Goal: Book appointment/travel/reservation

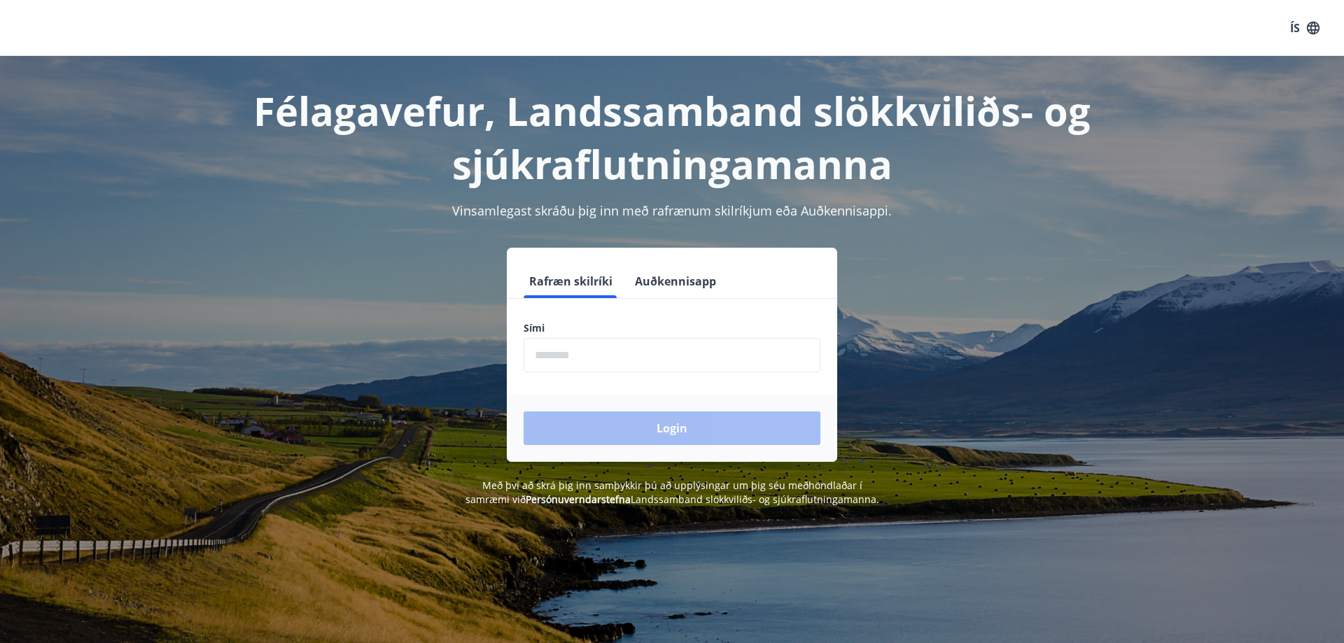
click at [571, 354] on input "phone" at bounding box center [672, 355] width 297 height 34
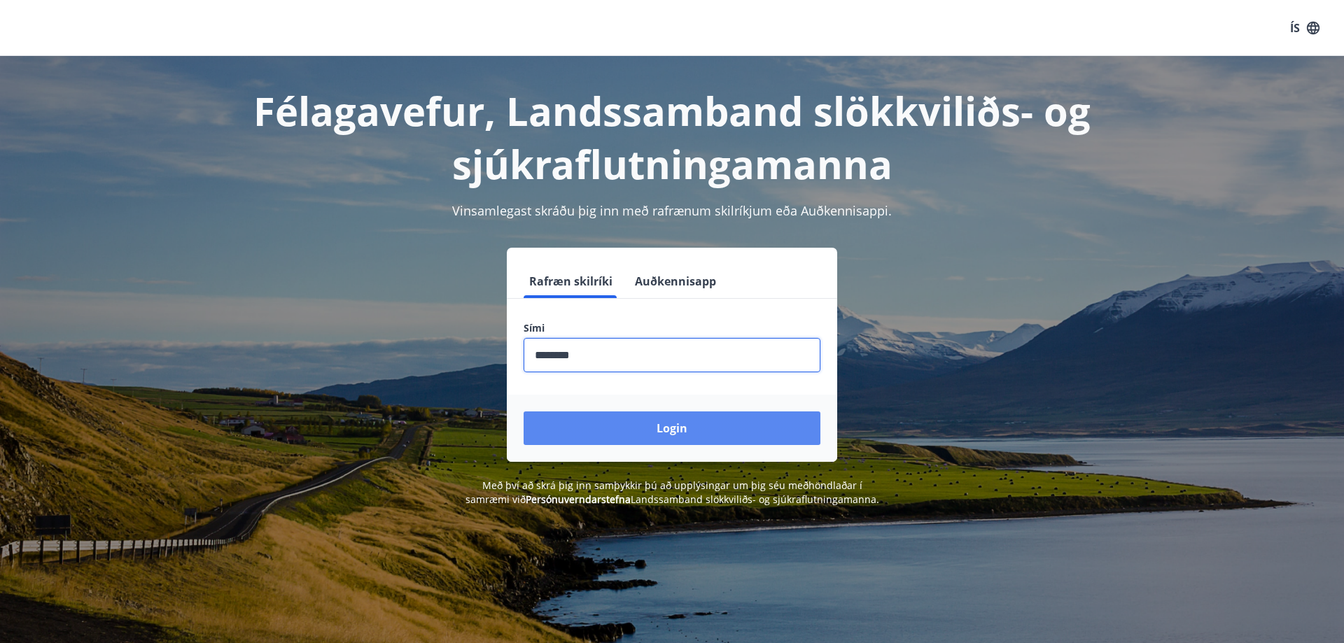
type input "********"
click at [668, 434] on button "Login" at bounding box center [672, 429] width 297 height 34
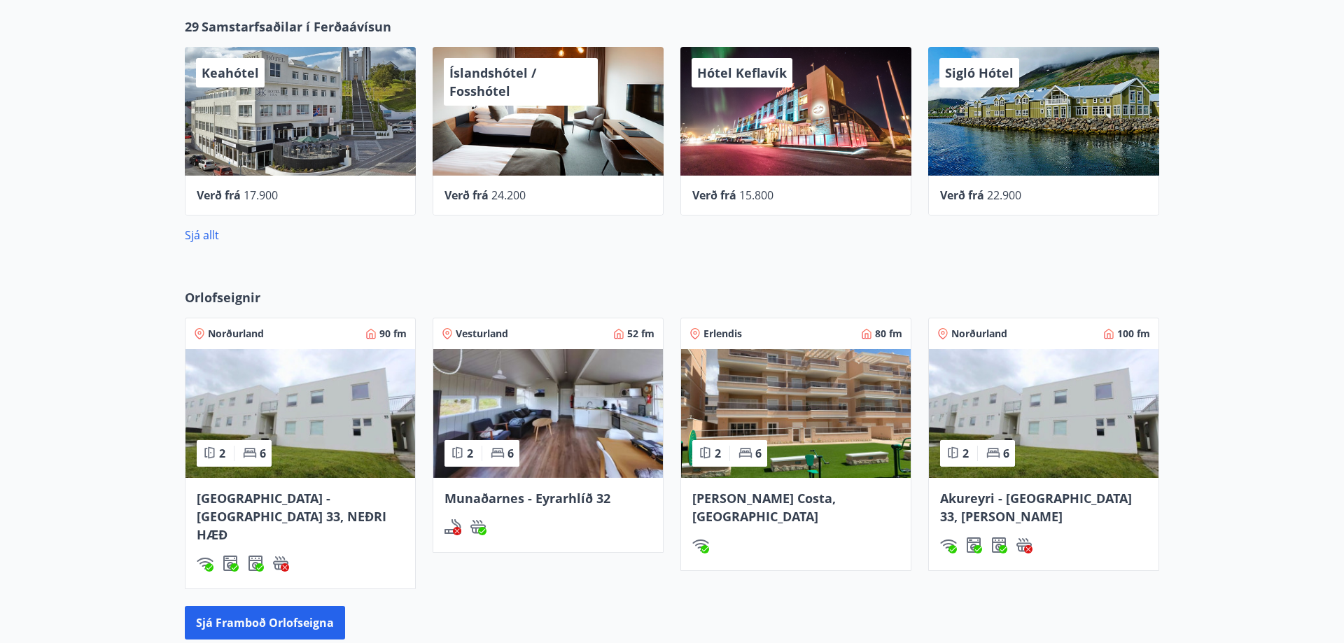
scroll to position [643, 0]
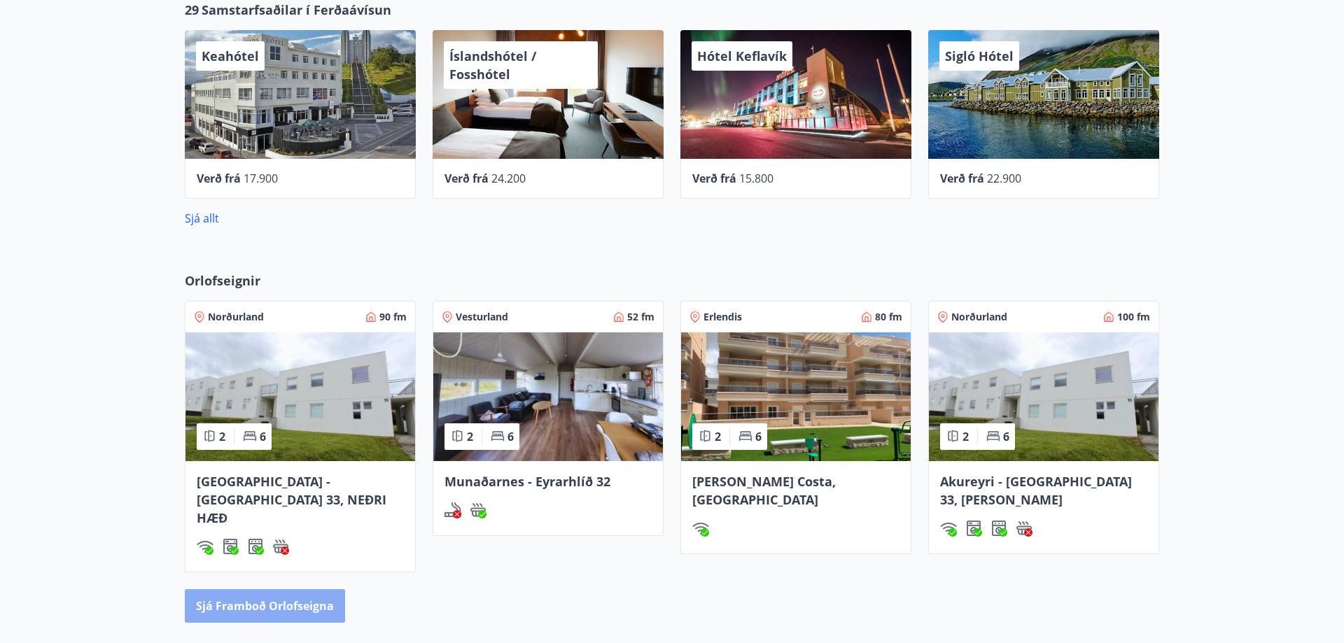
click at [277, 589] on button "Sjá framboð orlofseigna" at bounding box center [265, 606] width 160 height 34
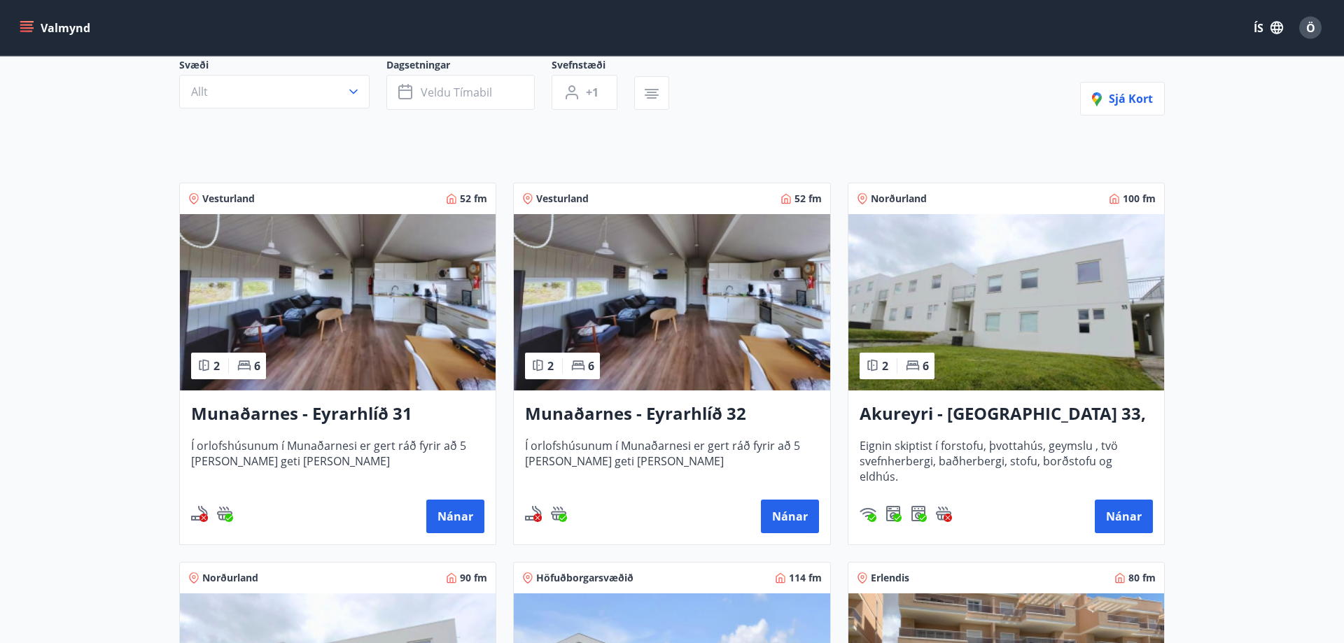
scroll to position [143, 0]
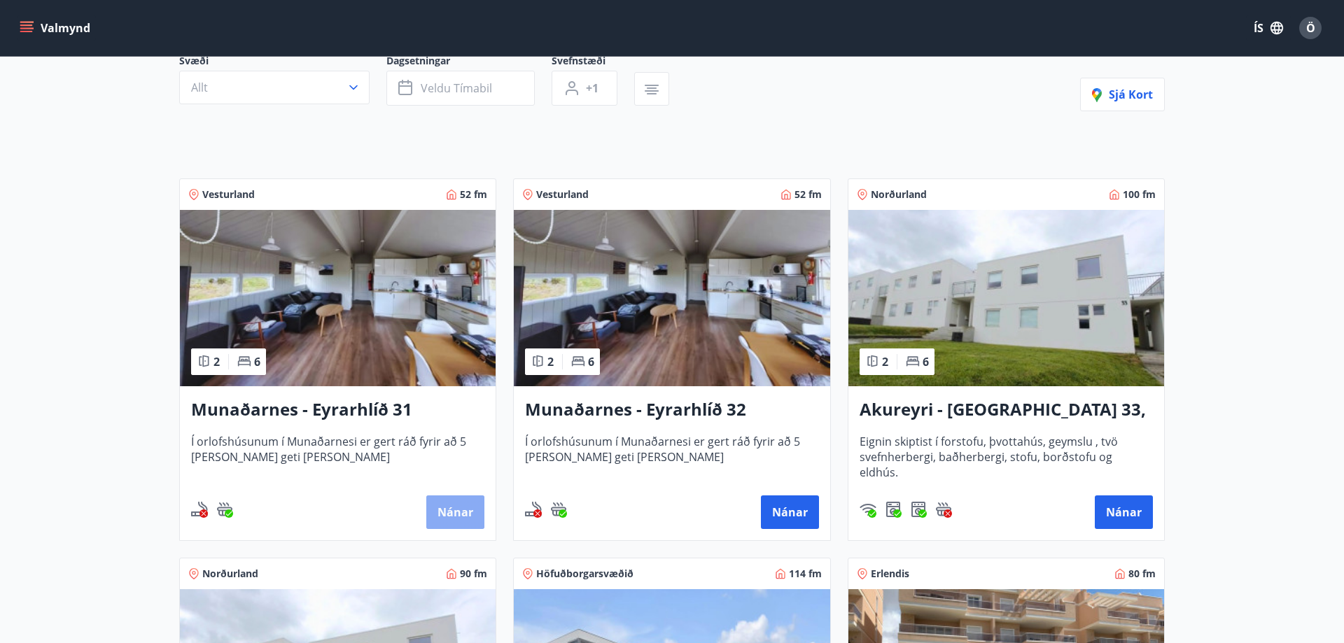
click at [460, 516] on button "Nánar" at bounding box center [455, 513] width 58 height 34
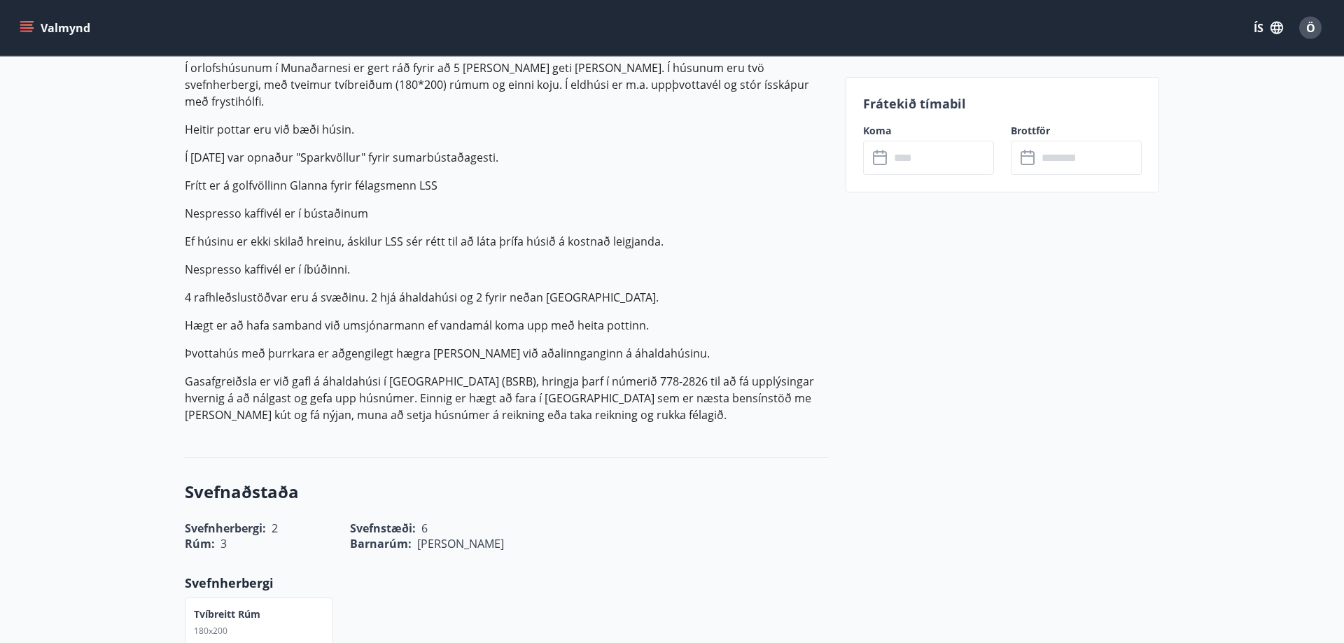
scroll to position [428, 0]
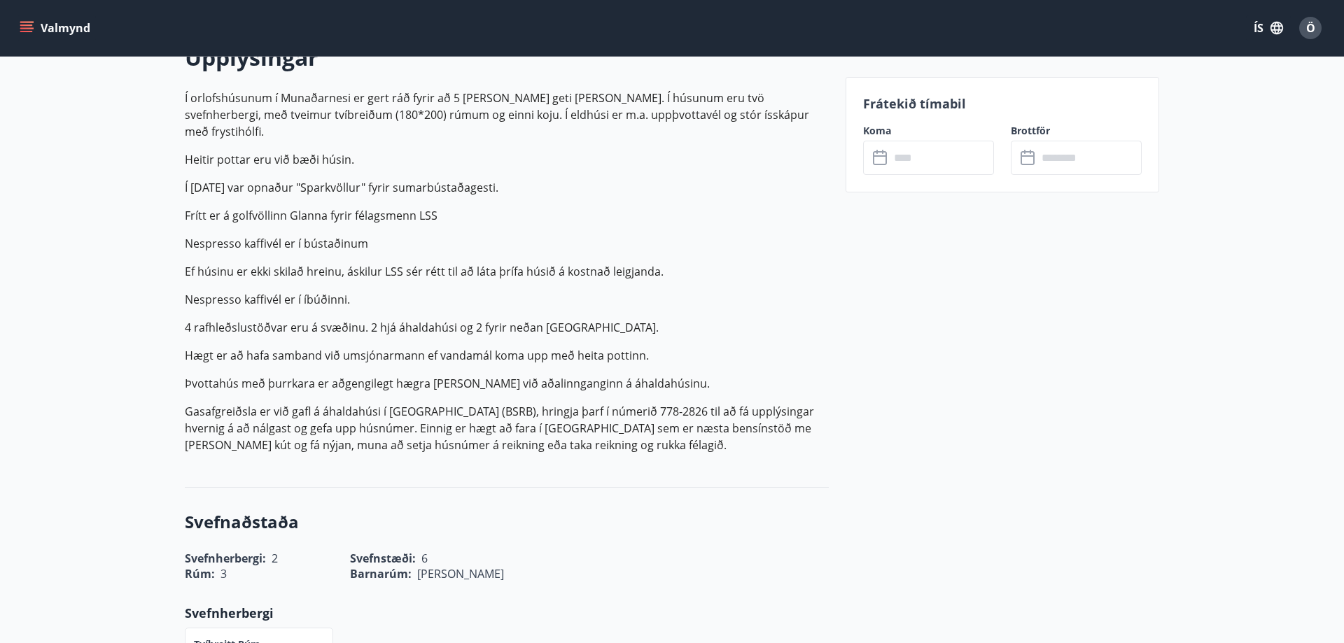
click at [911, 151] on input "text" at bounding box center [942, 158] width 104 height 34
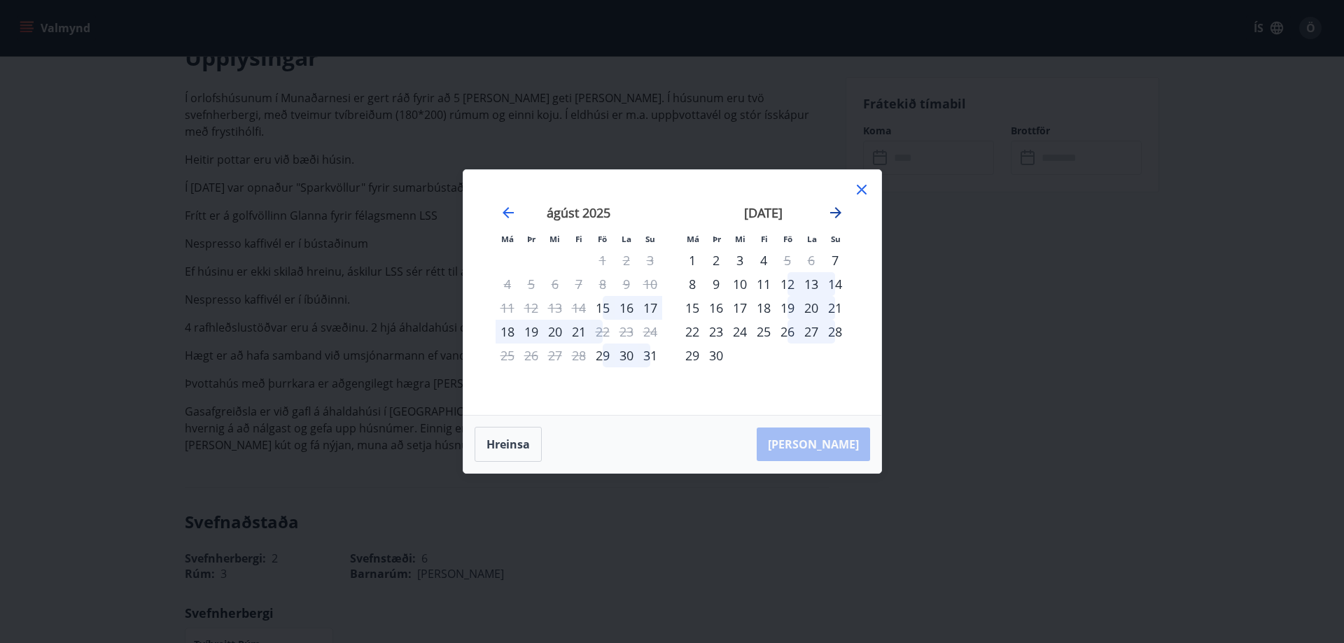
click at [837, 211] on icon "Move forward to switch to the next month." at bounding box center [835, 212] width 17 height 17
click at [784, 308] on div "17" at bounding box center [788, 308] width 24 height 24
click at [840, 305] on div "19" at bounding box center [835, 308] width 24 height 24
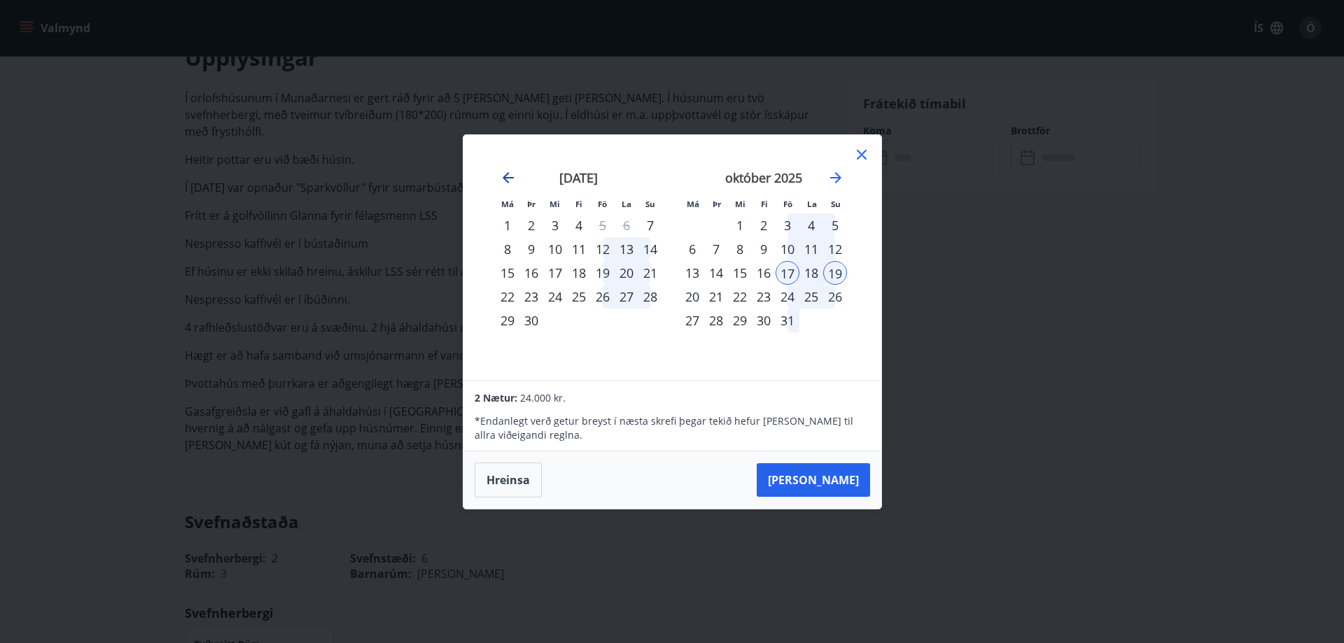
click at [512, 176] on icon "Move backward to switch to the previous month." at bounding box center [508, 177] width 17 height 17
click at [836, 178] on icon "Move forward to switch to the next month." at bounding box center [835, 177] width 11 height 11
click at [839, 177] on icon "Move forward to switch to the next month." at bounding box center [835, 177] width 11 height 11
click at [508, 171] on icon "Move backward to switch to the previous month." at bounding box center [508, 177] width 17 height 17
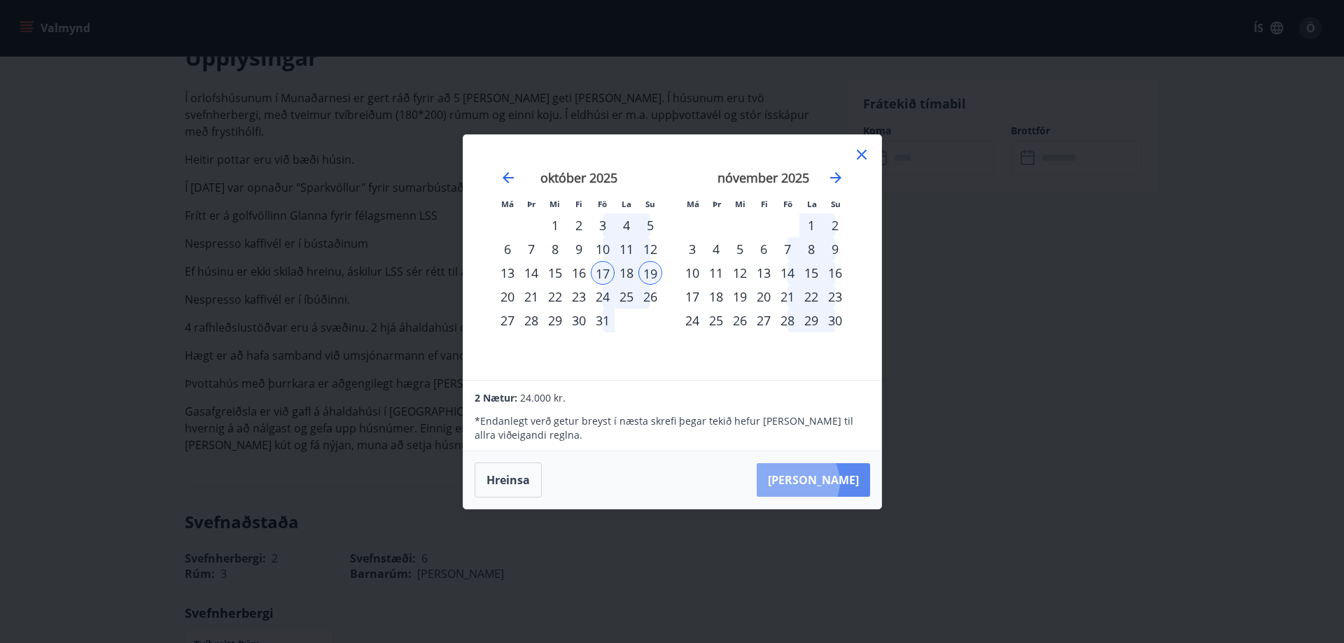
click at [840, 482] on button "Taka Frá" at bounding box center [813, 480] width 113 height 34
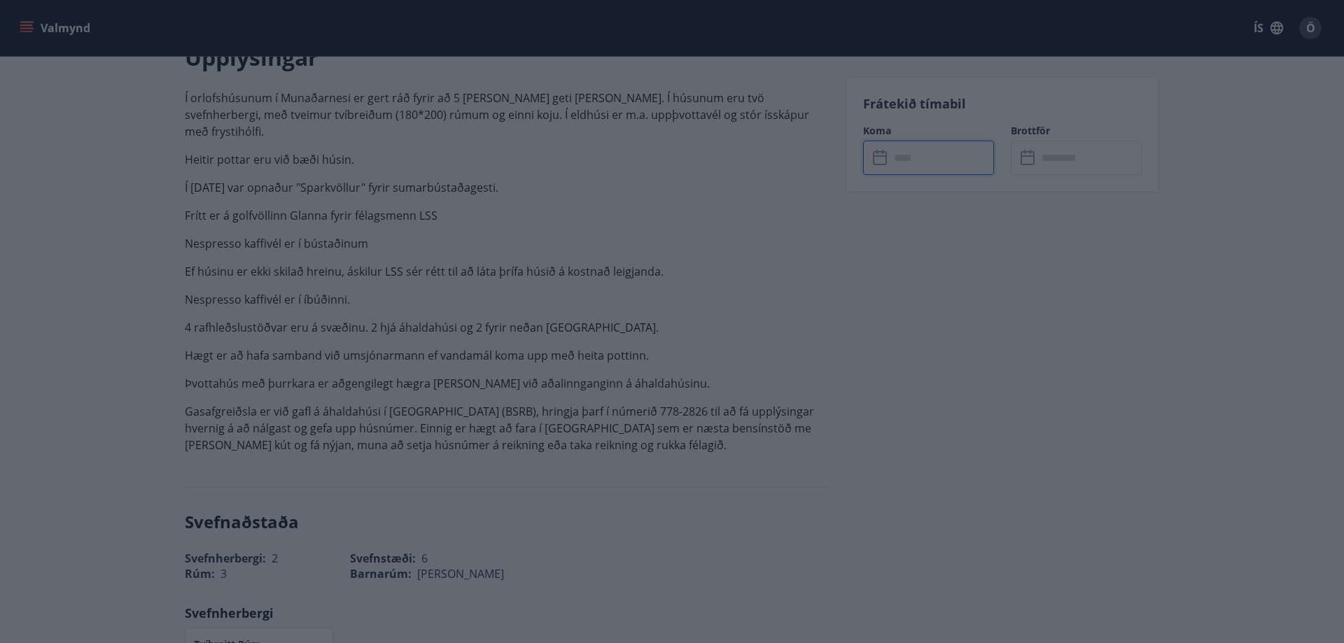
type input "******"
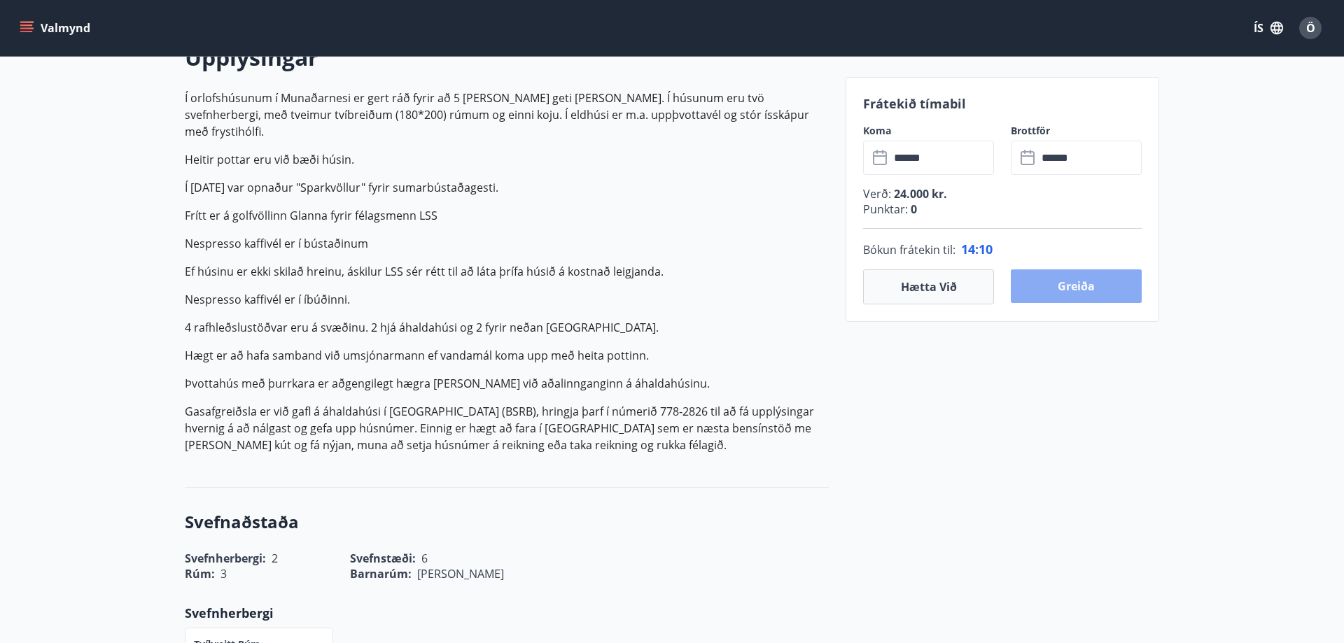
click at [1072, 289] on button "Greiða" at bounding box center [1076, 287] width 131 height 34
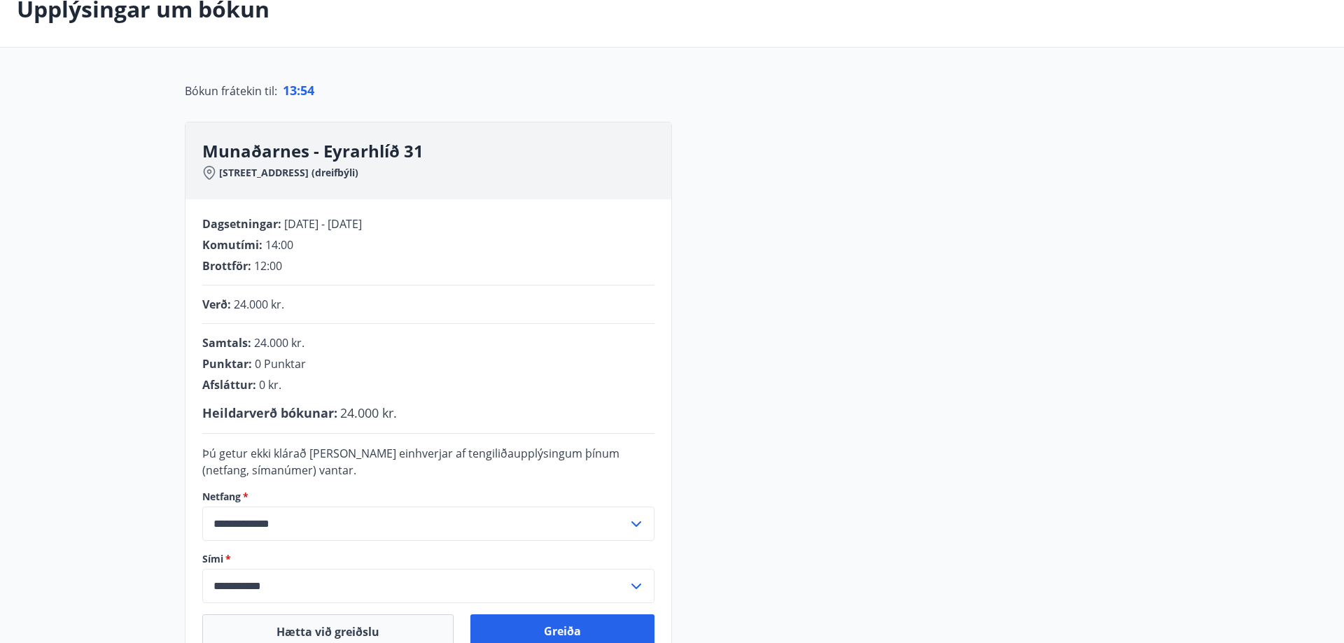
scroll to position [283, 0]
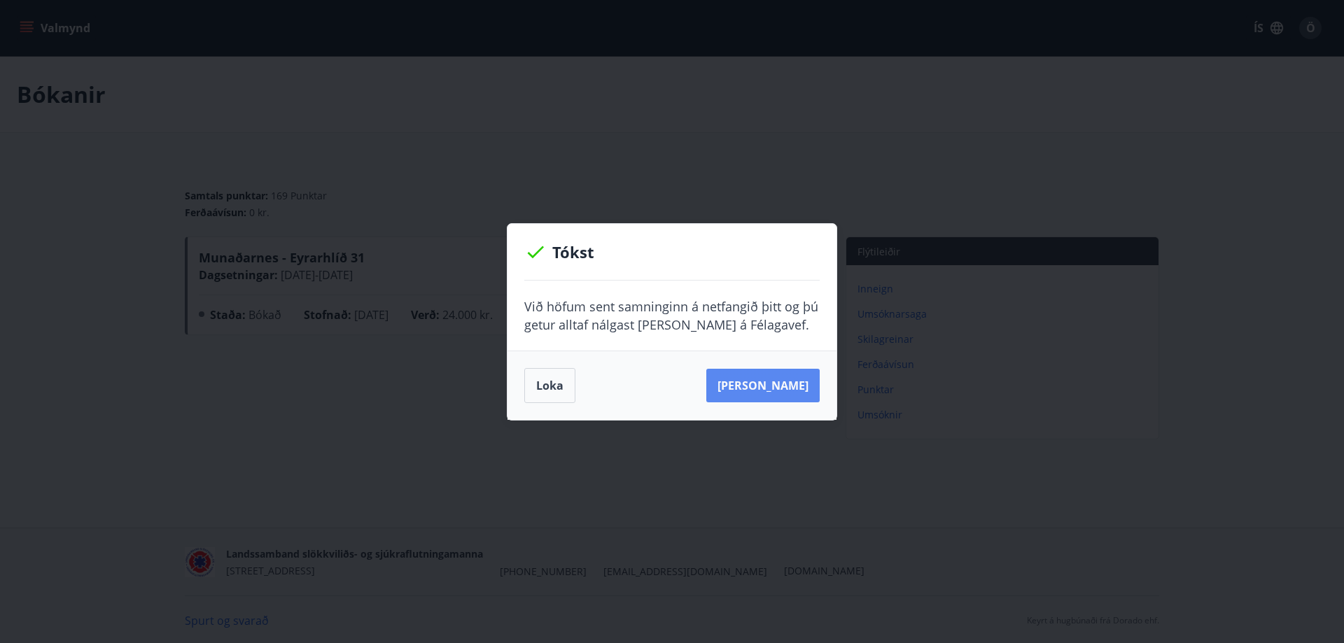
click at [762, 384] on button "[PERSON_NAME]" at bounding box center [762, 386] width 113 height 34
click at [537, 386] on button "Loka" at bounding box center [549, 385] width 51 height 35
